Goal: Task Accomplishment & Management: Manage account settings

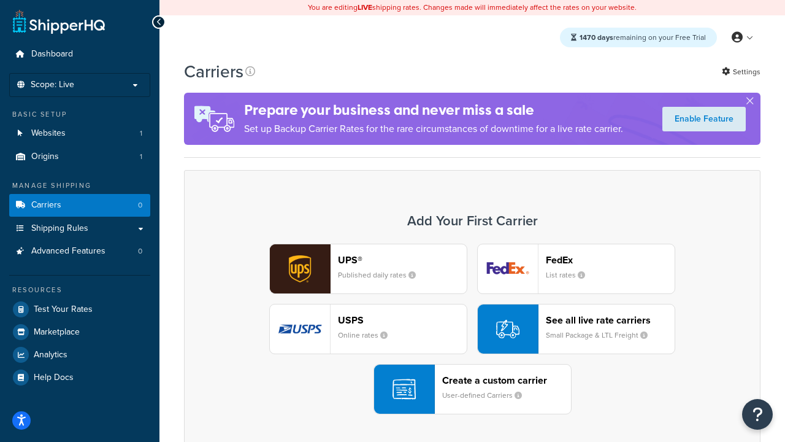
click at [472, 329] on div "UPS® Published daily rates FedEx List rates USPS Online rates See all live rate…" at bounding box center [472, 329] width 551 height 171
click at [610, 260] on header "FedEx" at bounding box center [610, 260] width 129 height 12
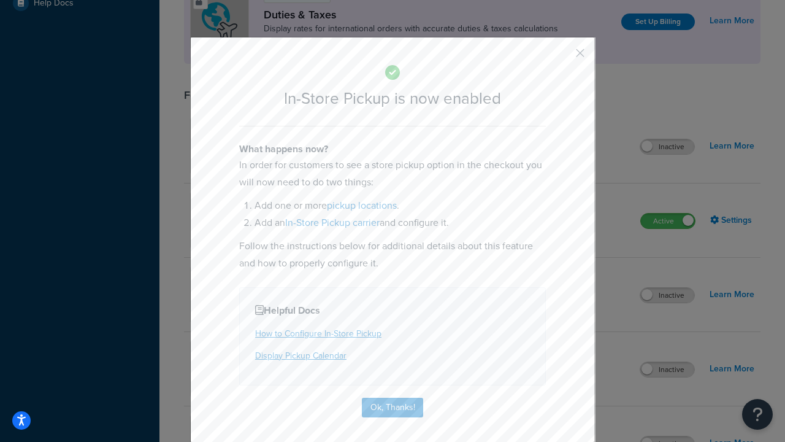
click at [562, 57] on button "button" at bounding box center [562, 57] width 3 height 3
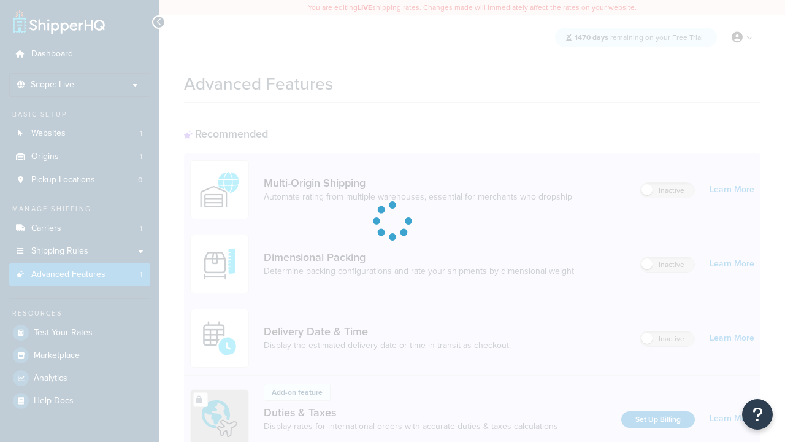
scroll to position [398, 0]
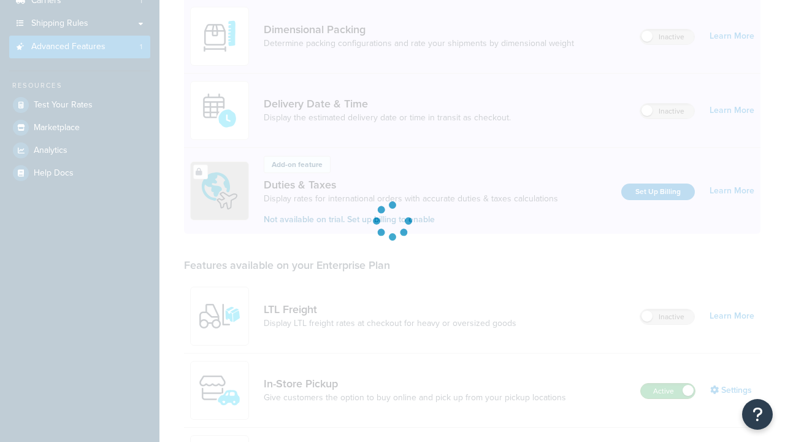
click at [668, 383] on label "Active" at bounding box center [668, 390] width 54 height 15
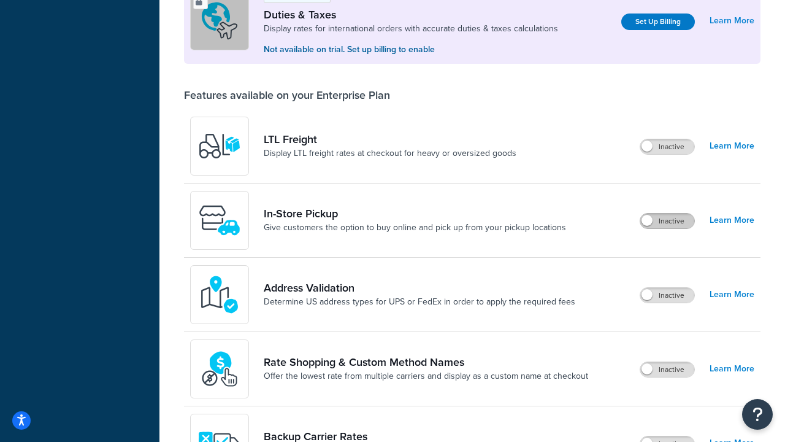
scroll to position [374, 0]
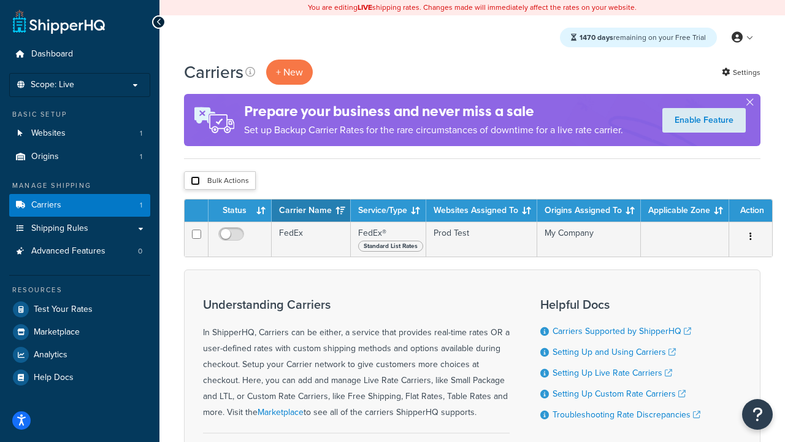
click at [195, 181] on input "checkbox" at bounding box center [195, 180] width 9 height 9
checkbox input "true"
click at [0, 0] on button "Delete" at bounding box center [0, 0] width 0 height 0
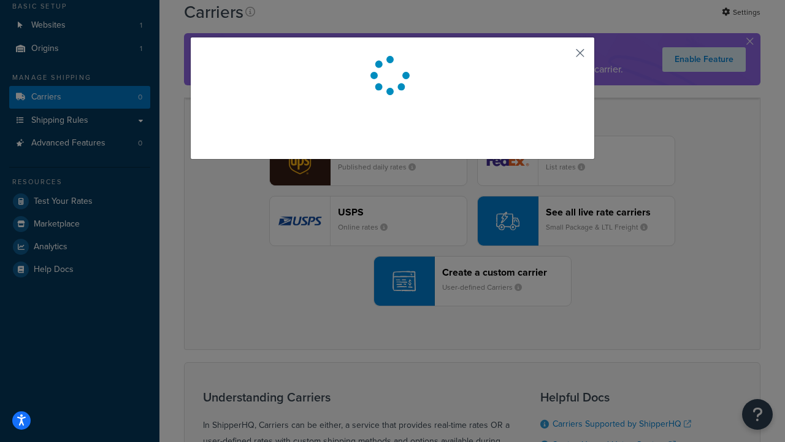
click at [562, 57] on button "button" at bounding box center [562, 57] width 3 height 3
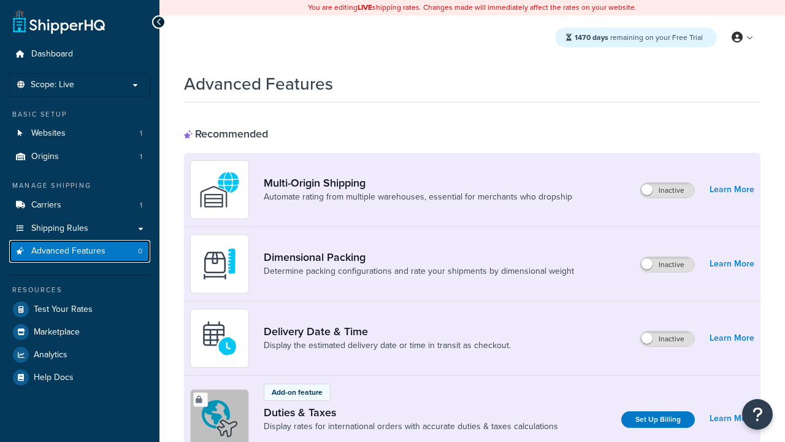
click at [80, 251] on span "Advanced Features" at bounding box center [68, 251] width 74 height 10
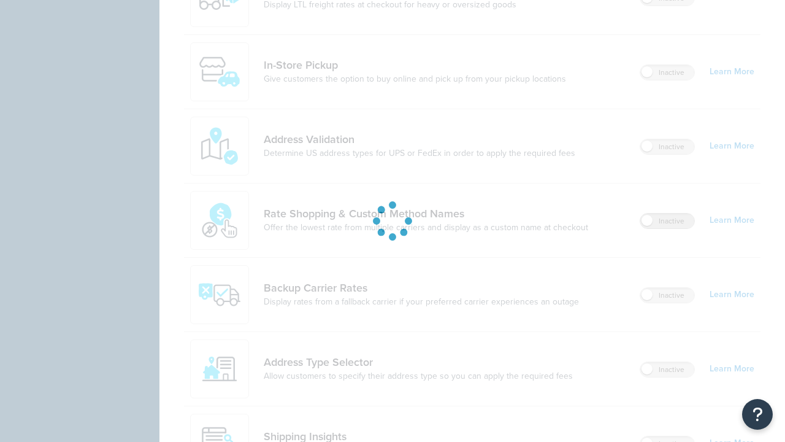
click at [667, 213] on label "Inactive" at bounding box center [667, 220] width 54 height 15
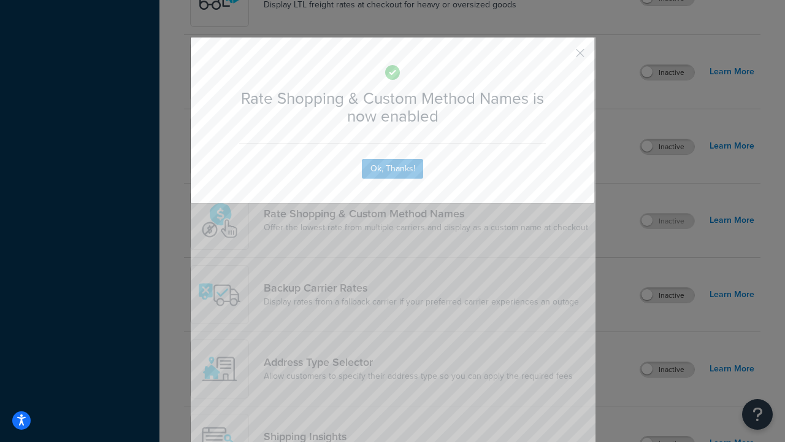
scroll to position [760, 0]
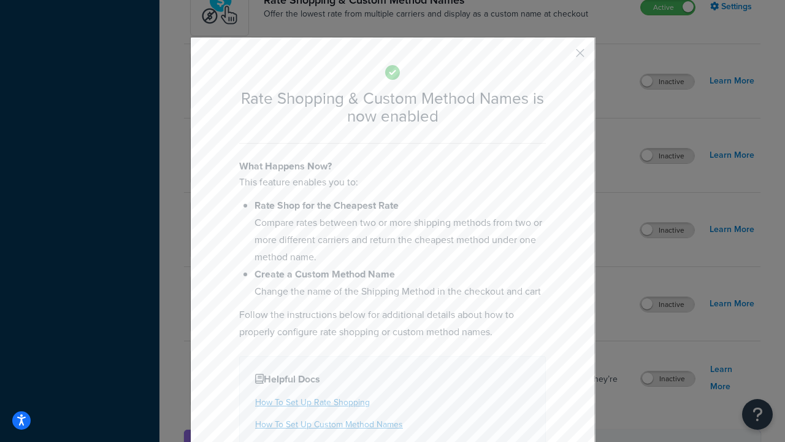
click at [562, 57] on button "button" at bounding box center [562, 57] width 3 height 3
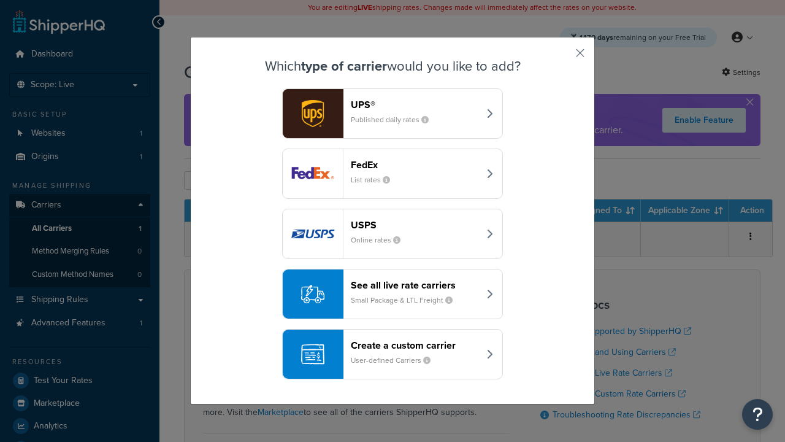
click at [393, 294] on div "See all live rate carriers Small Package & LTL Freight" at bounding box center [415, 293] width 128 height 29
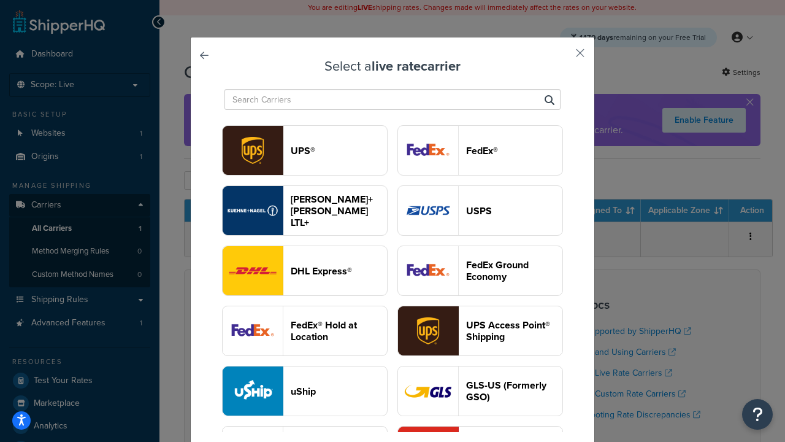
click at [480, 210] on header "USPS" at bounding box center [514, 211] width 96 height 12
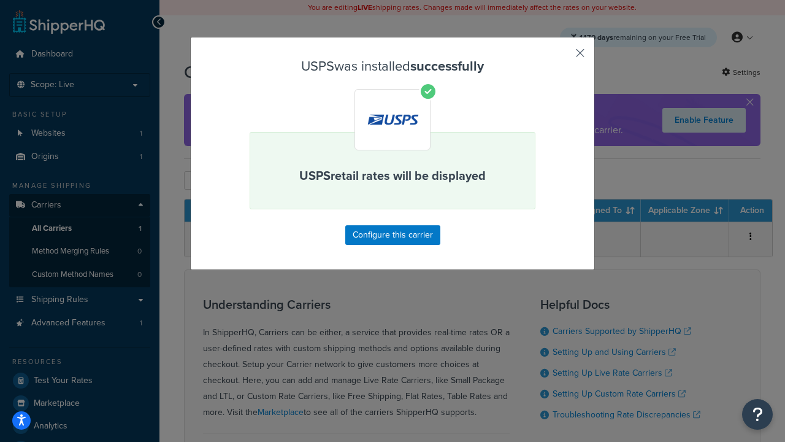
click at [562, 57] on button "button" at bounding box center [562, 57] width 3 height 3
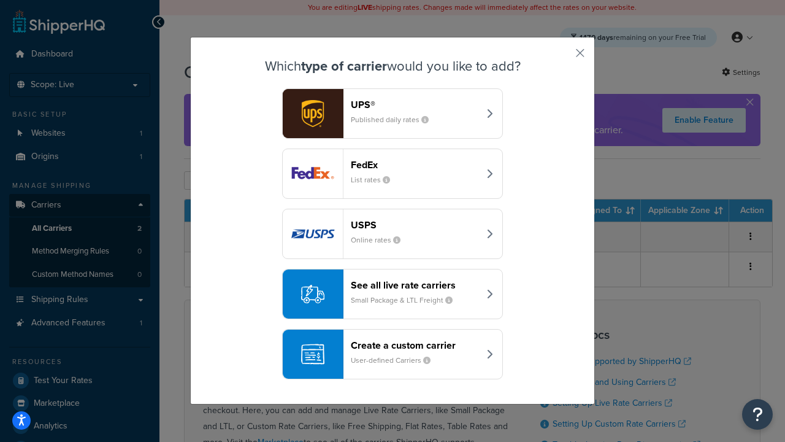
click at [393, 294] on div "See all live rate carriers Small Package & LTL Freight" at bounding box center [415, 293] width 128 height 29
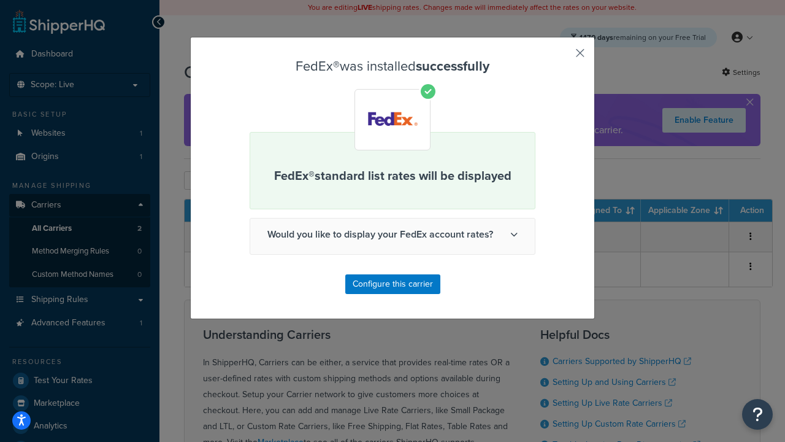
click at [562, 57] on button "button" at bounding box center [562, 57] width 3 height 3
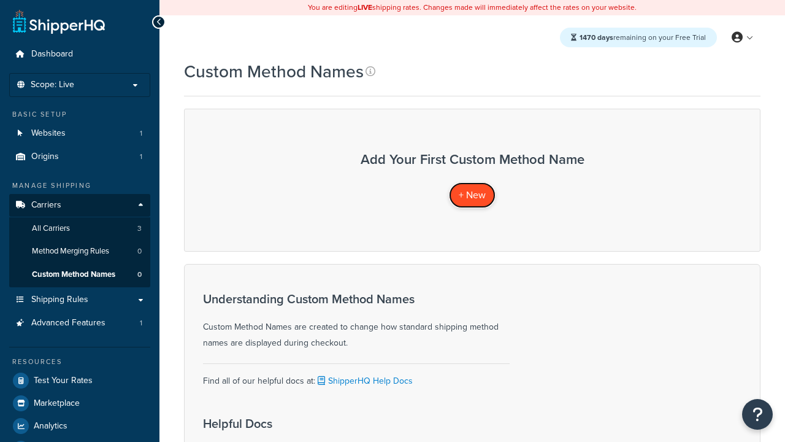
click at [472, 194] on span "+ New" at bounding box center [472, 195] width 27 height 14
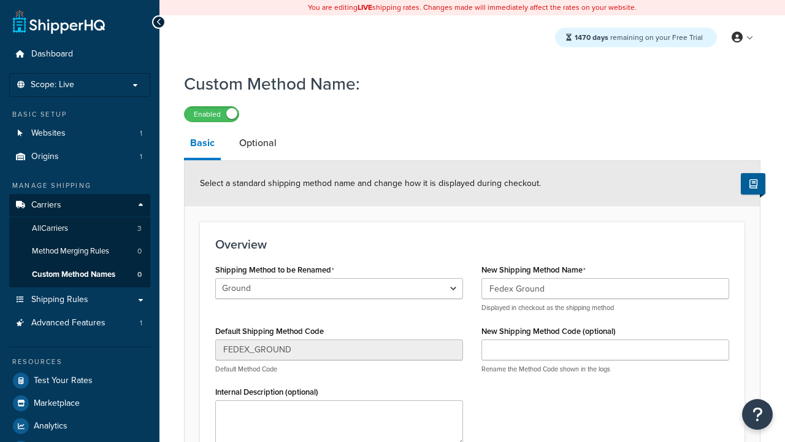
type input "Fedex Ground"
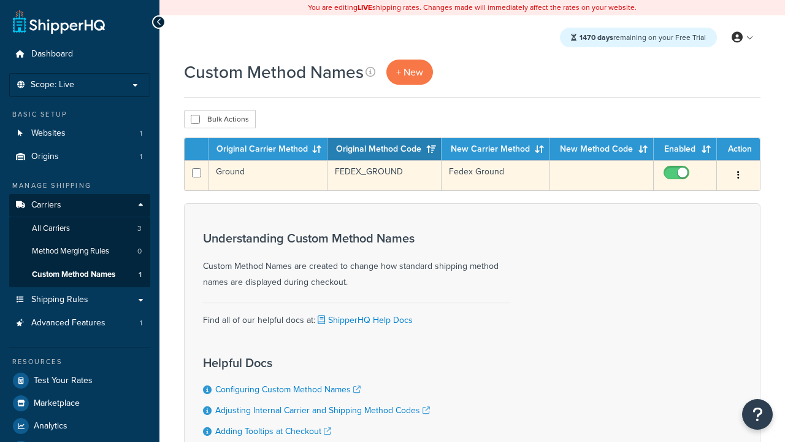
click at [739, 176] on icon "button" at bounding box center [738, 175] width 2 height 9
click at [0, 0] on link "Edit" at bounding box center [0, 0] width 0 height 0
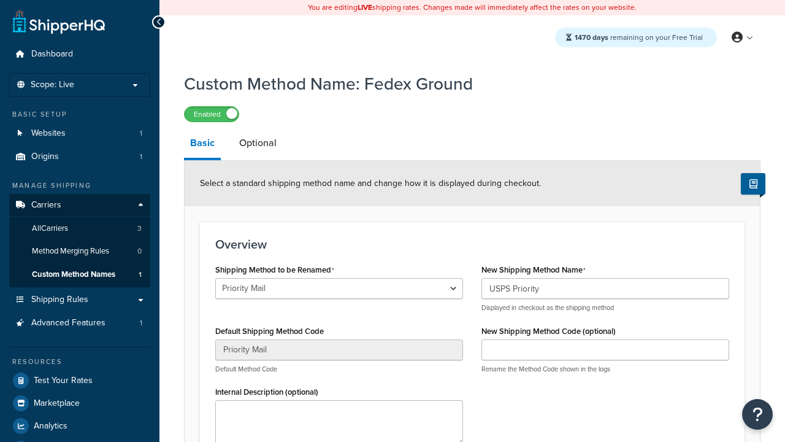
select select "732043"
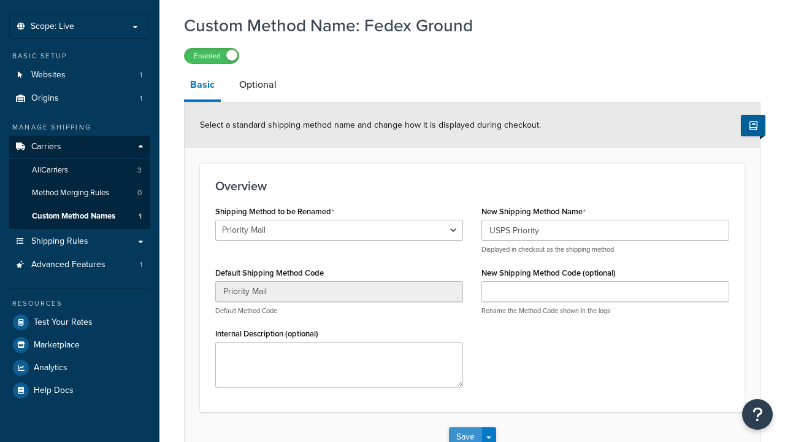
type input "USPS Priority"
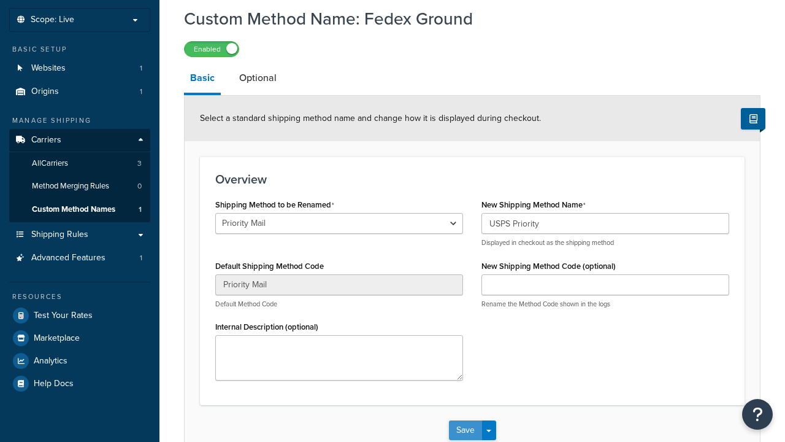
click at [465, 420] on button "Save" at bounding box center [465, 430] width 33 height 20
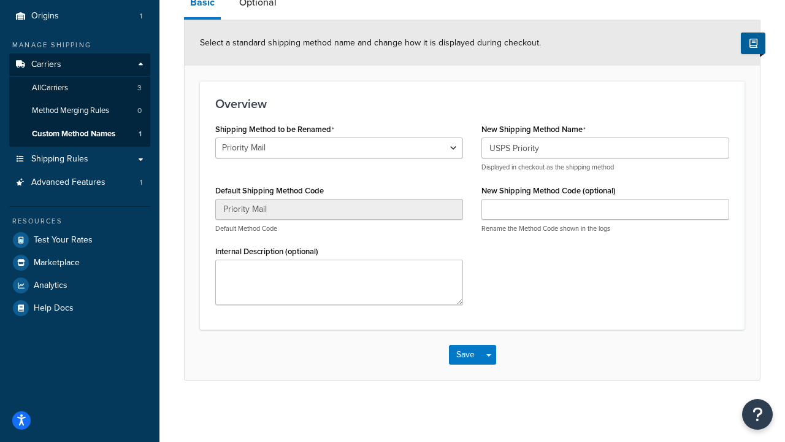
scroll to position [0, 0]
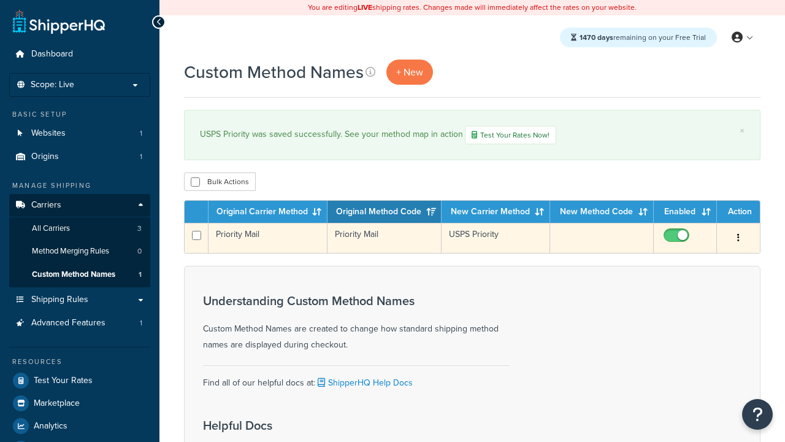
click at [739, 239] on icon "button" at bounding box center [738, 237] width 2 height 9
click at [0, 0] on link "Duplicate" at bounding box center [0, 0] width 0 height 0
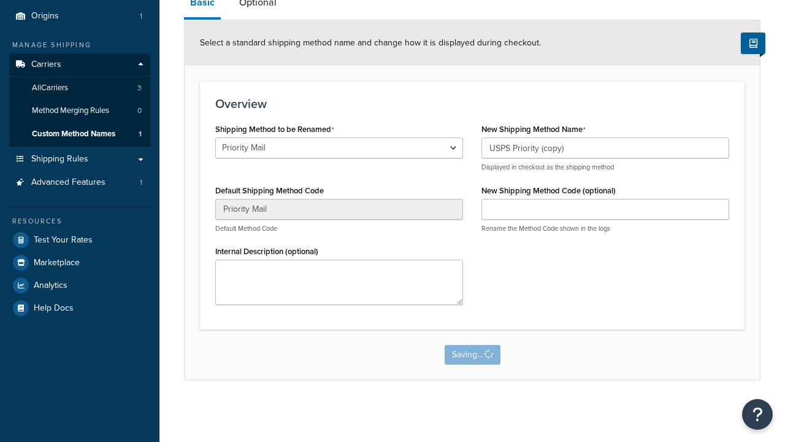
select select "732034"
type input "FEDEX_GROUND"
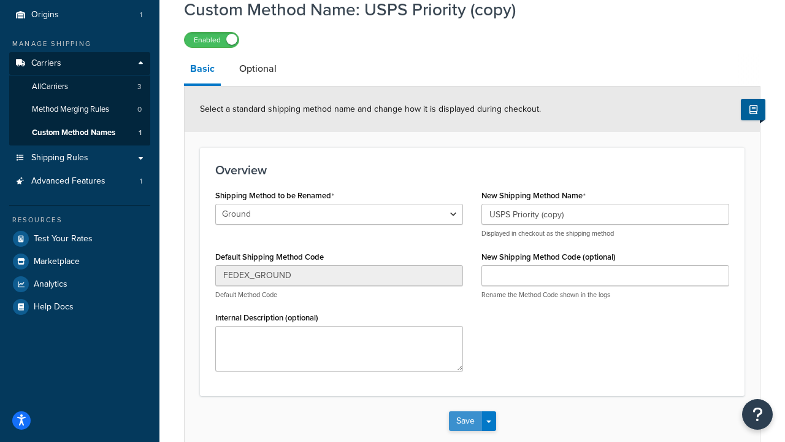
click at [465, 431] on button "Save" at bounding box center [465, 421] width 33 height 20
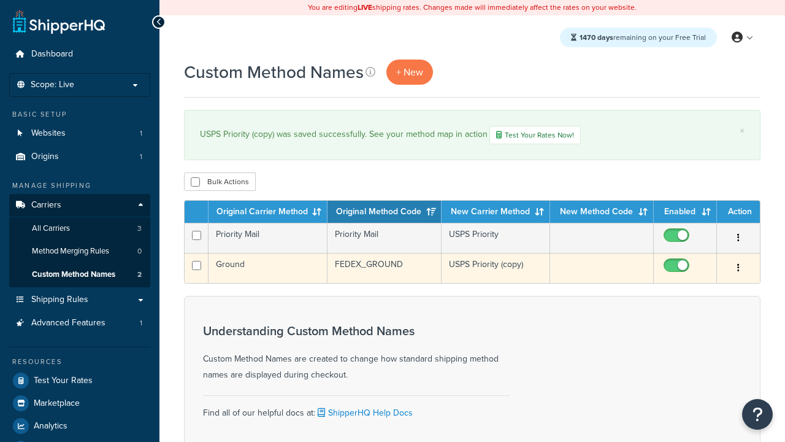
click at [739, 269] on icon "button" at bounding box center [738, 267] width 2 height 9
click at [0, 0] on link "Delete" at bounding box center [0, 0] width 0 height 0
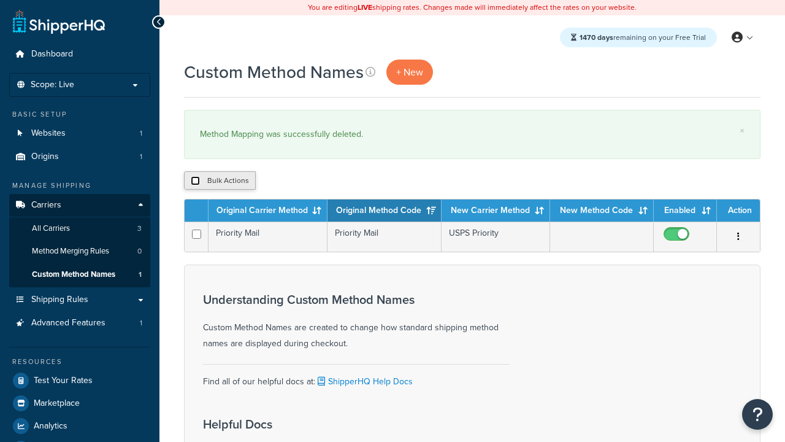
click at [195, 181] on input "checkbox" at bounding box center [195, 180] width 9 height 9
checkbox input "true"
click at [0, 0] on button "Delete" at bounding box center [0, 0] width 0 height 0
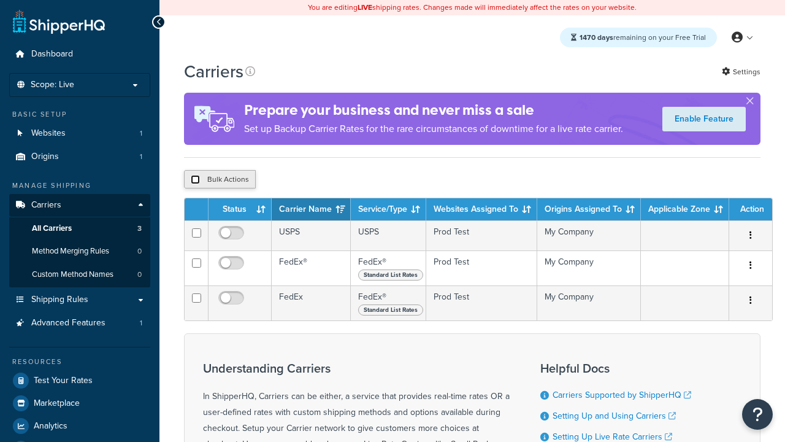
click at [195, 180] on input "checkbox" at bounding box center [195, 179] width 9 height 9
checkbox input "true"
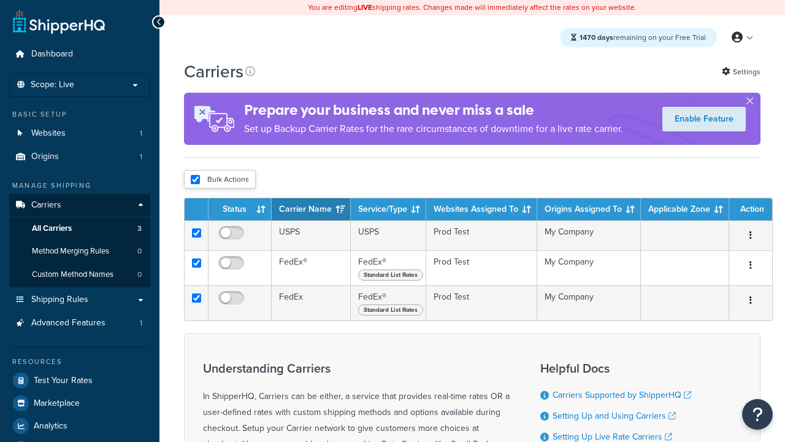
click at [0, 0] on button "Delete" at bounding box center [0, 0] width 0 height 0
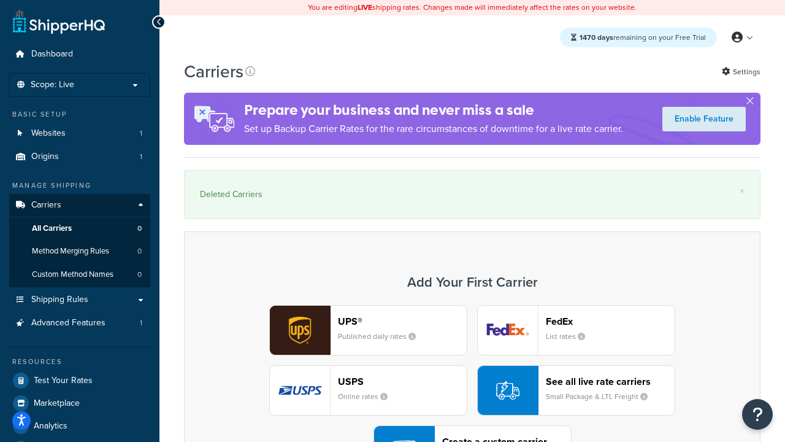
click at [472, 356] on div "UPS® Published daily rates FedEx List rates USPS Online rates See all live rate…" at bounding box center [472, 390] width 551 height 171
click at [472, 436] on div "Create a custom carrier User-defined Carriers" at bounding box center [506, 450] width 129 height 29
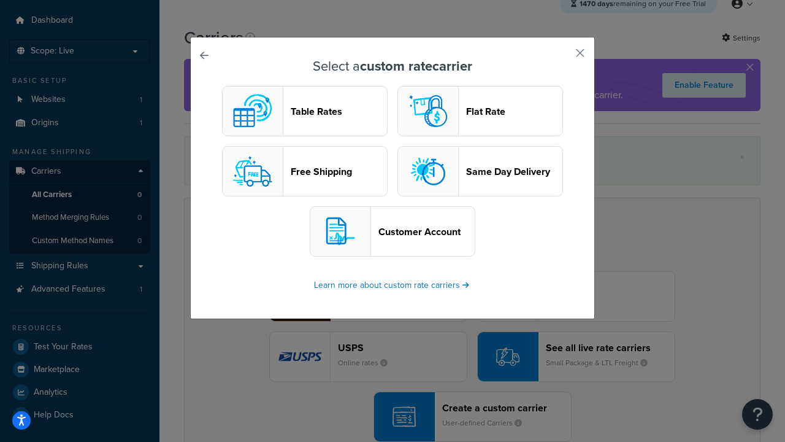
click at [480, 111] on header "Flat Rate" at bounding box center [514, 112] width 96 height 12
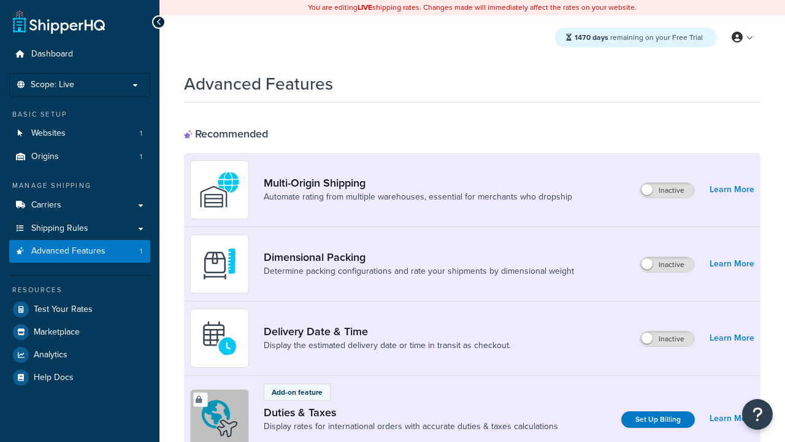
scroll to position [546, 0]
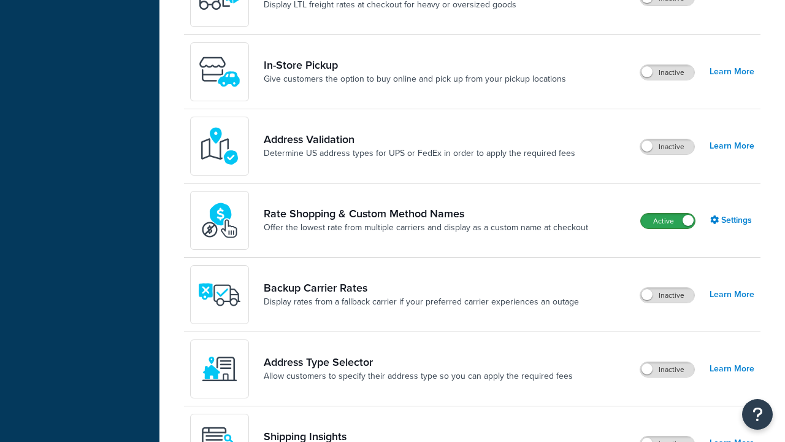
scroll to position [0, 0]
